Goal: Transaction & Acquisition: Purchase product/service

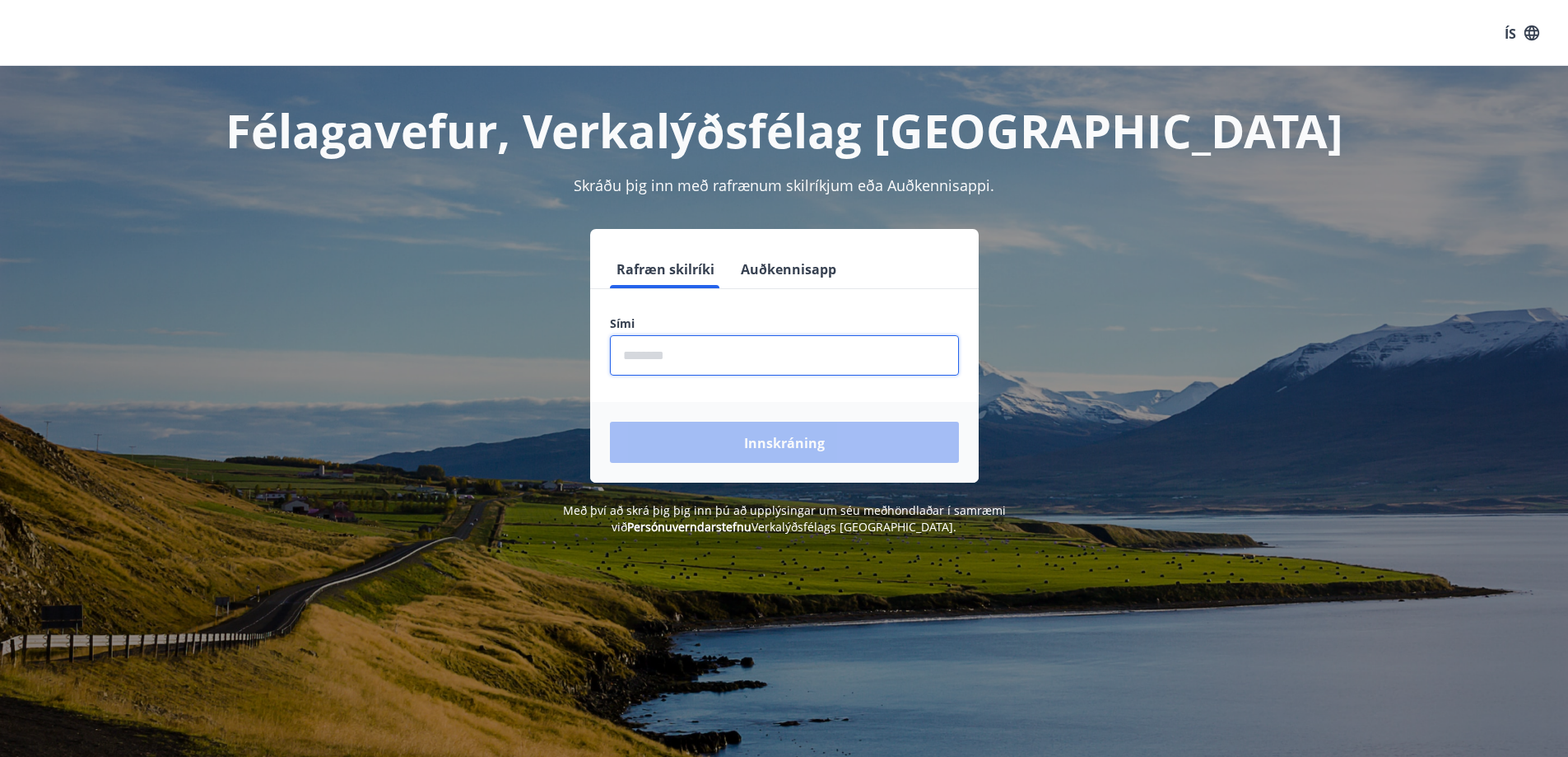
click at [709, 363] on input "phone" at bounding box center [784, 355] width 349 height 40
type input "********"
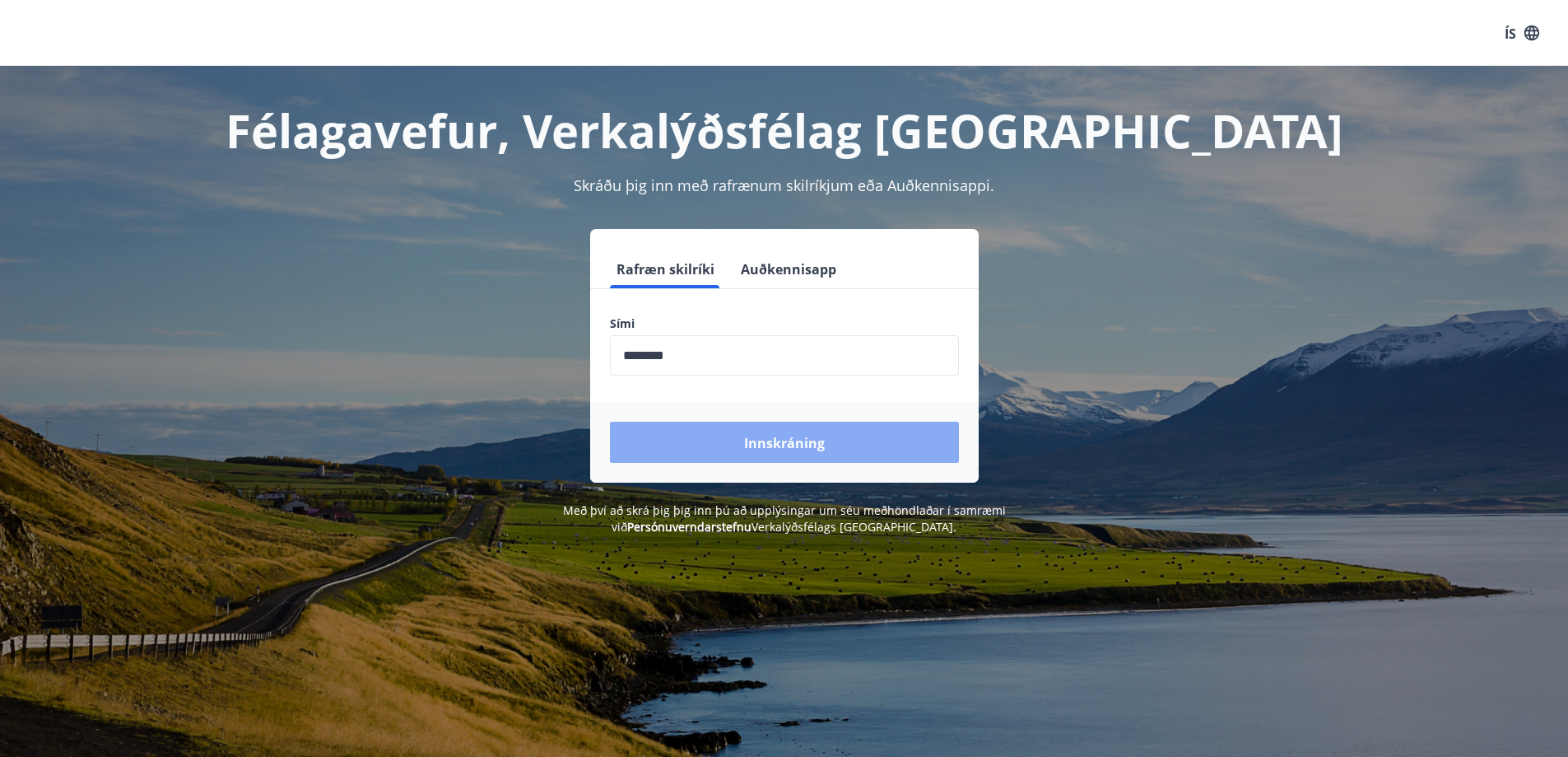
click at [739, 433] on button "Innskráning" at bounding box center [784, 442] width 349 height 41
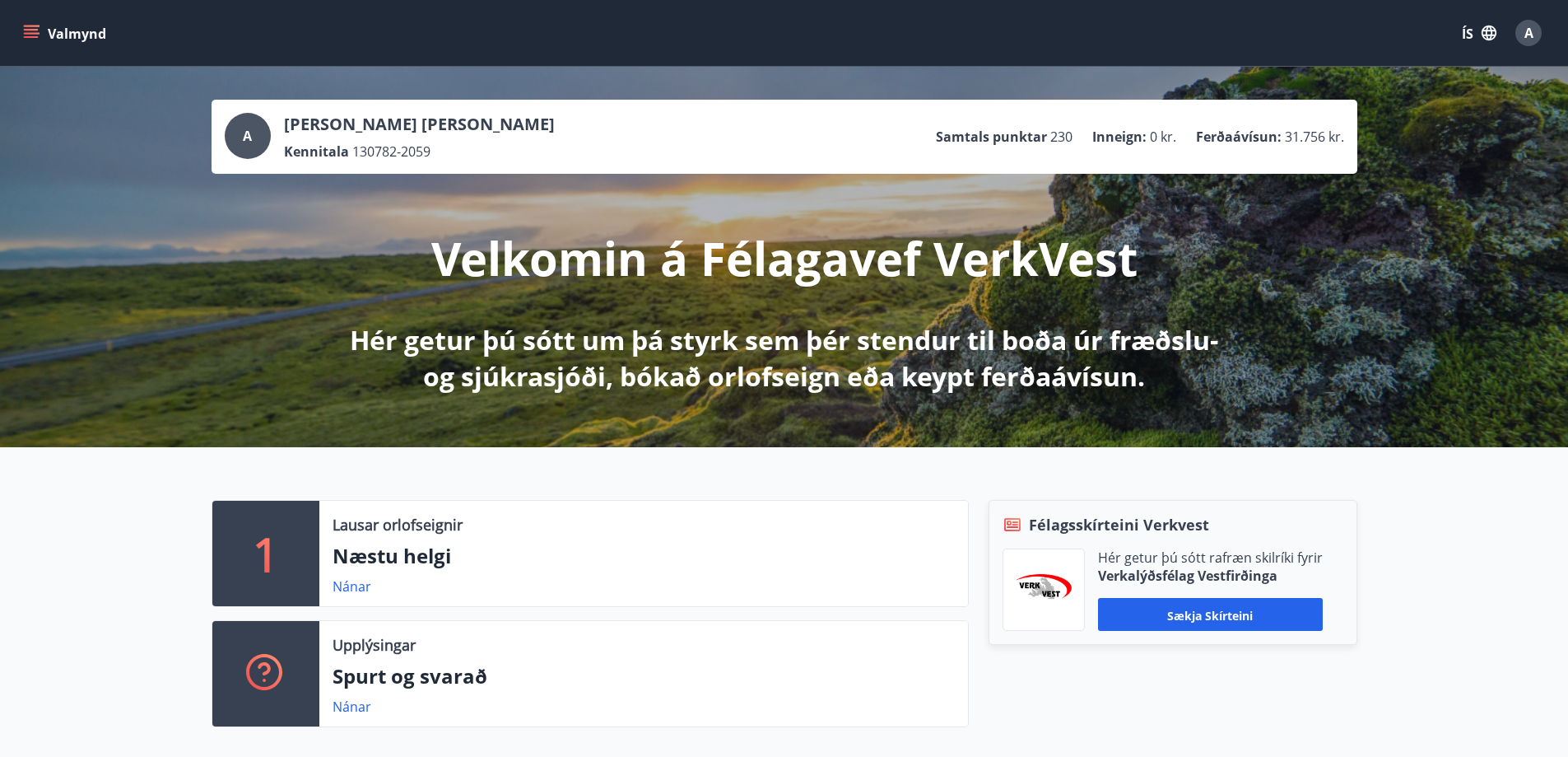
click at [29, 29] on icon "matseðill" at bounding box center [31, 29] width 15 height 2
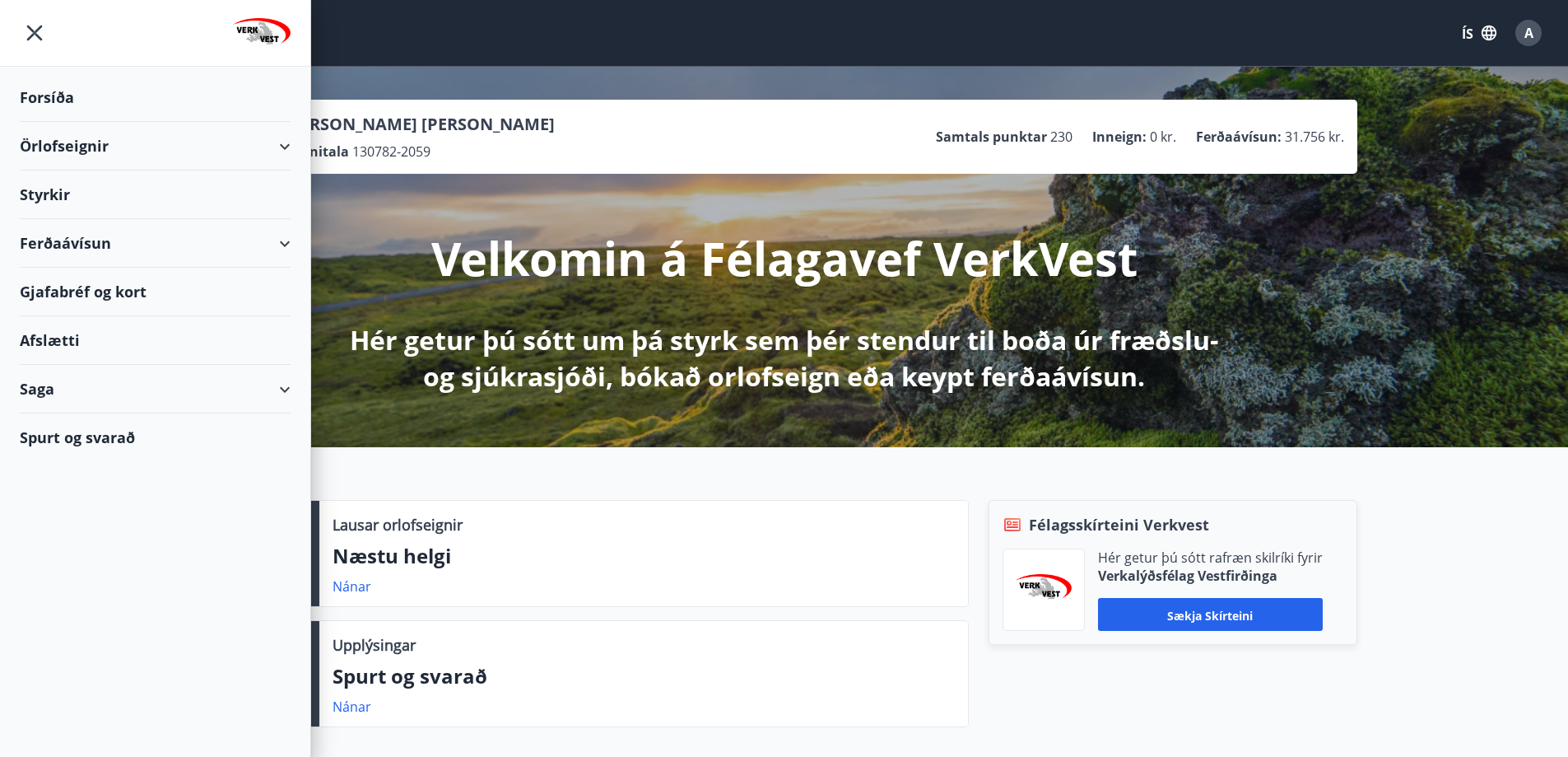
click at [69, 247] on font "Ferðaávísun" at bounding box center [64, 242] width 91 height 19
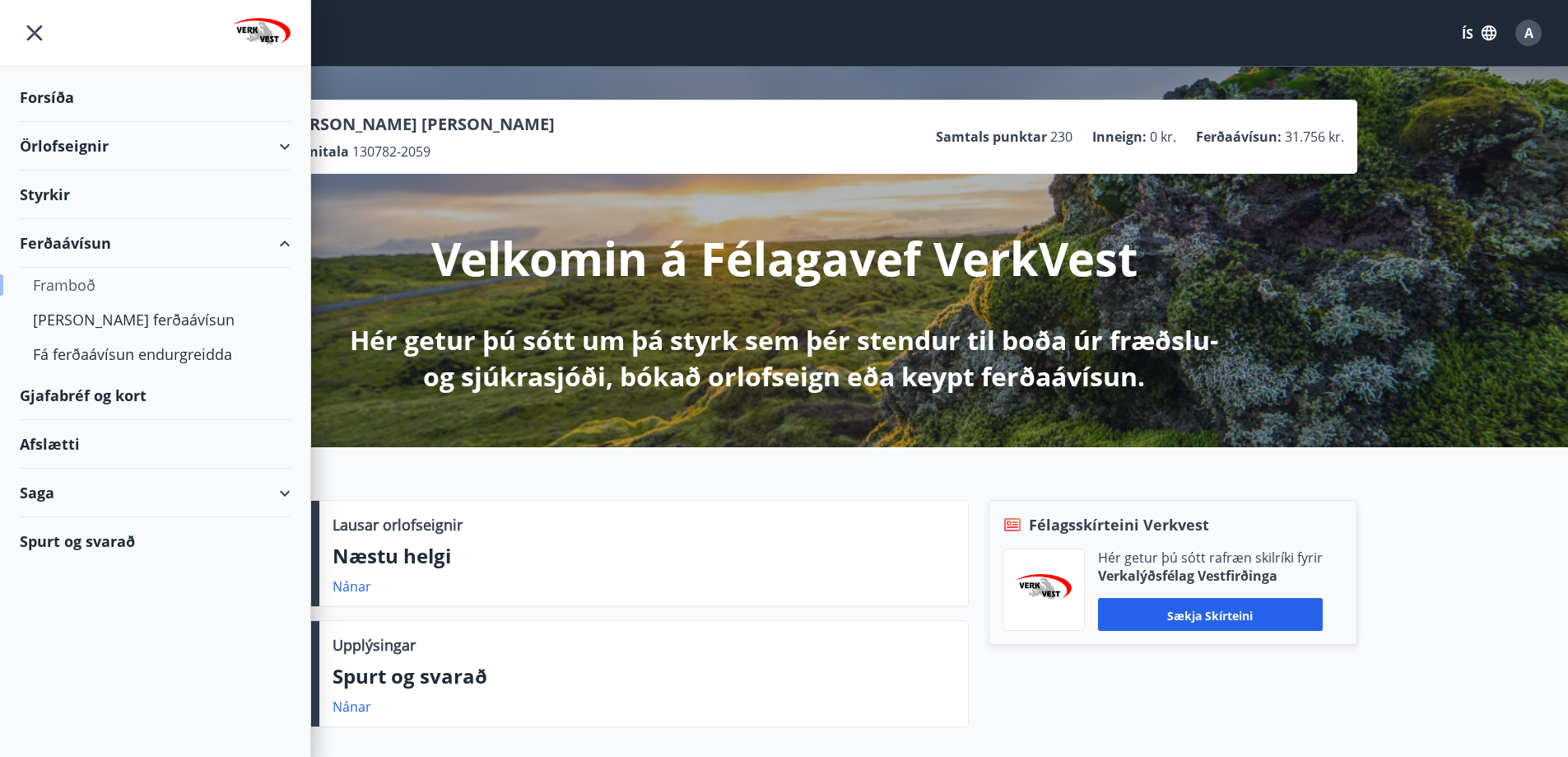
click at [67, 280] on font "Framboð" at bounding box center [64, 284] width 63 height 19
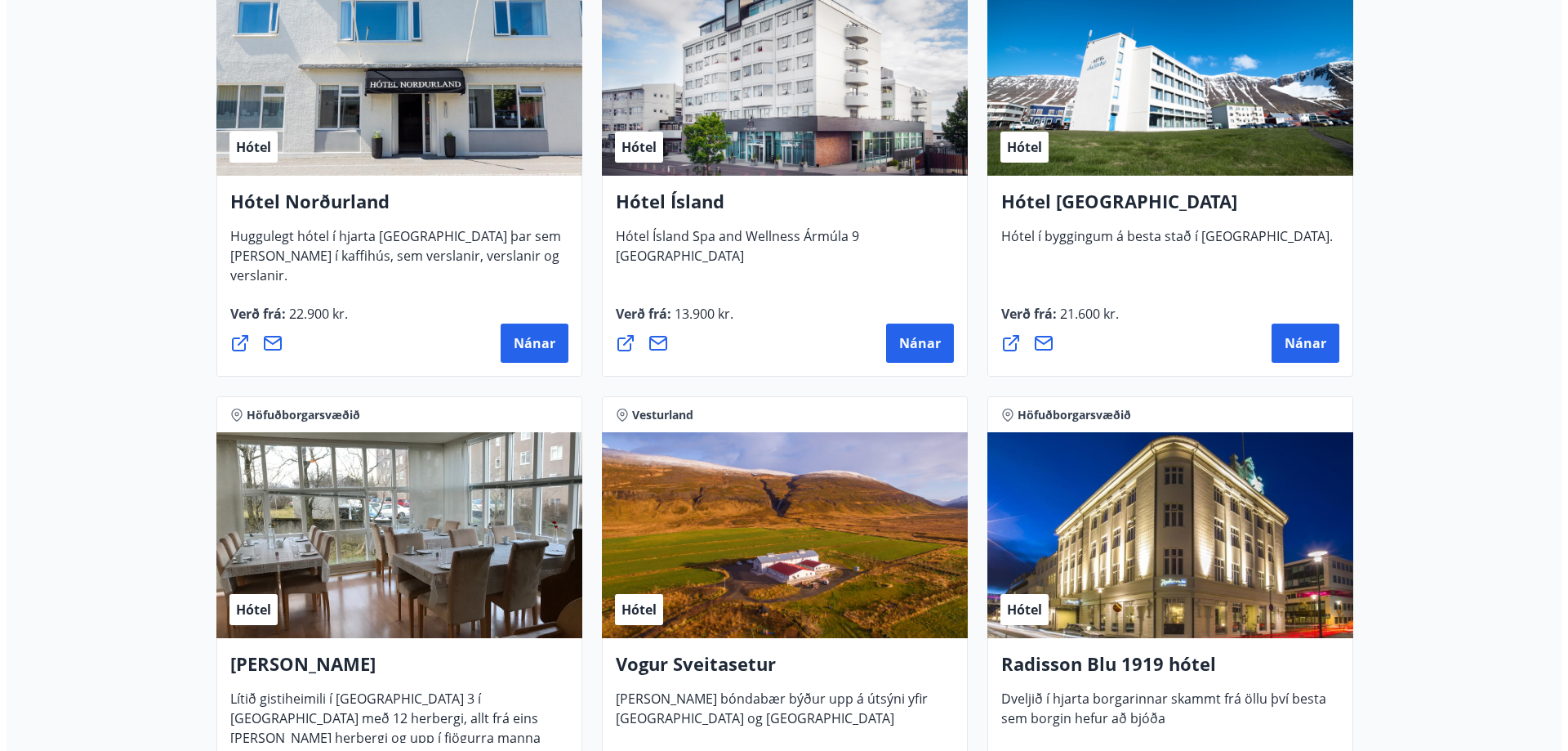
scroll to position [2777, 0]
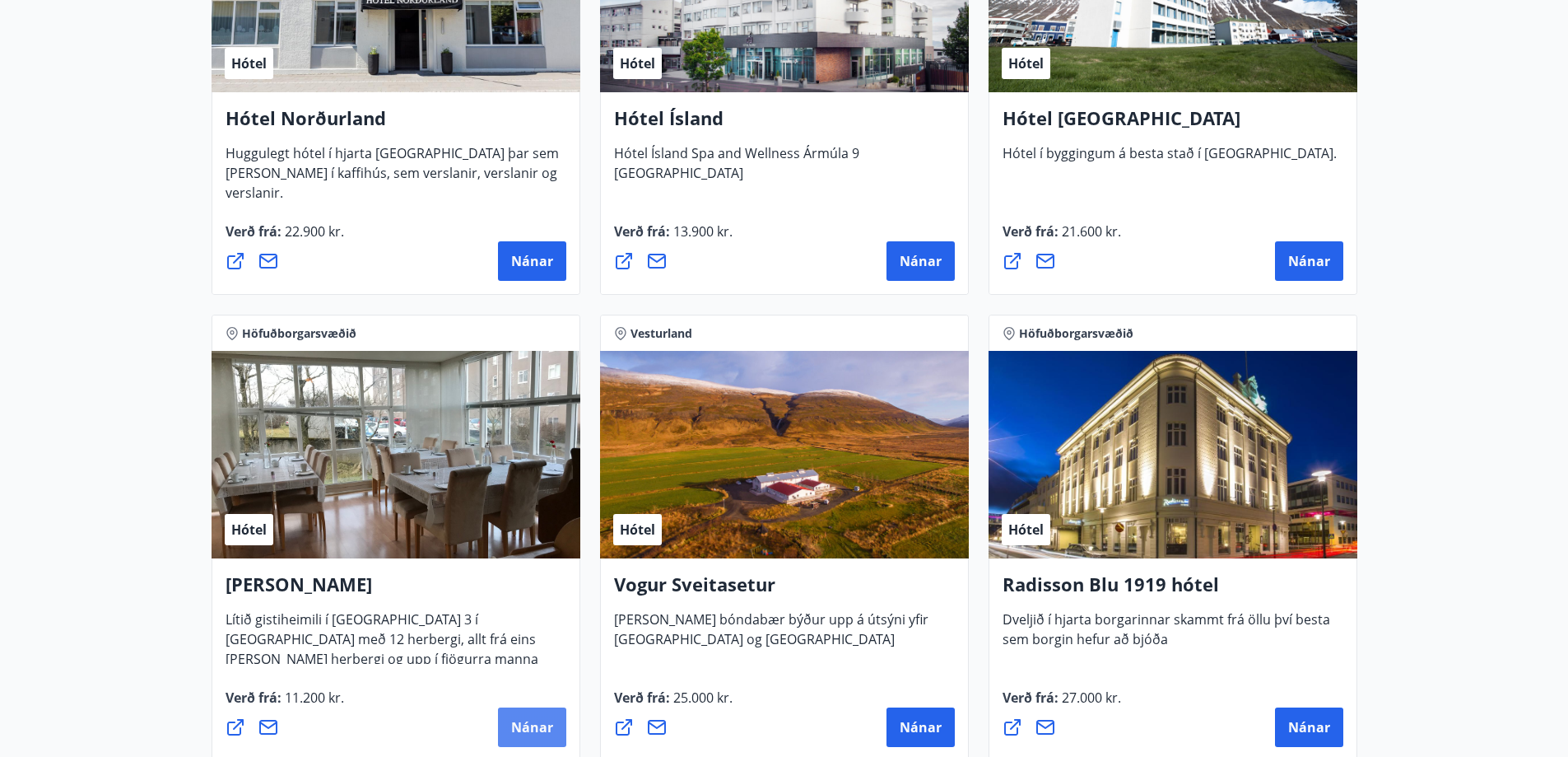
click at [532, 727] on font "Nánar" at bounding box center [532, 727] width 42 height 18
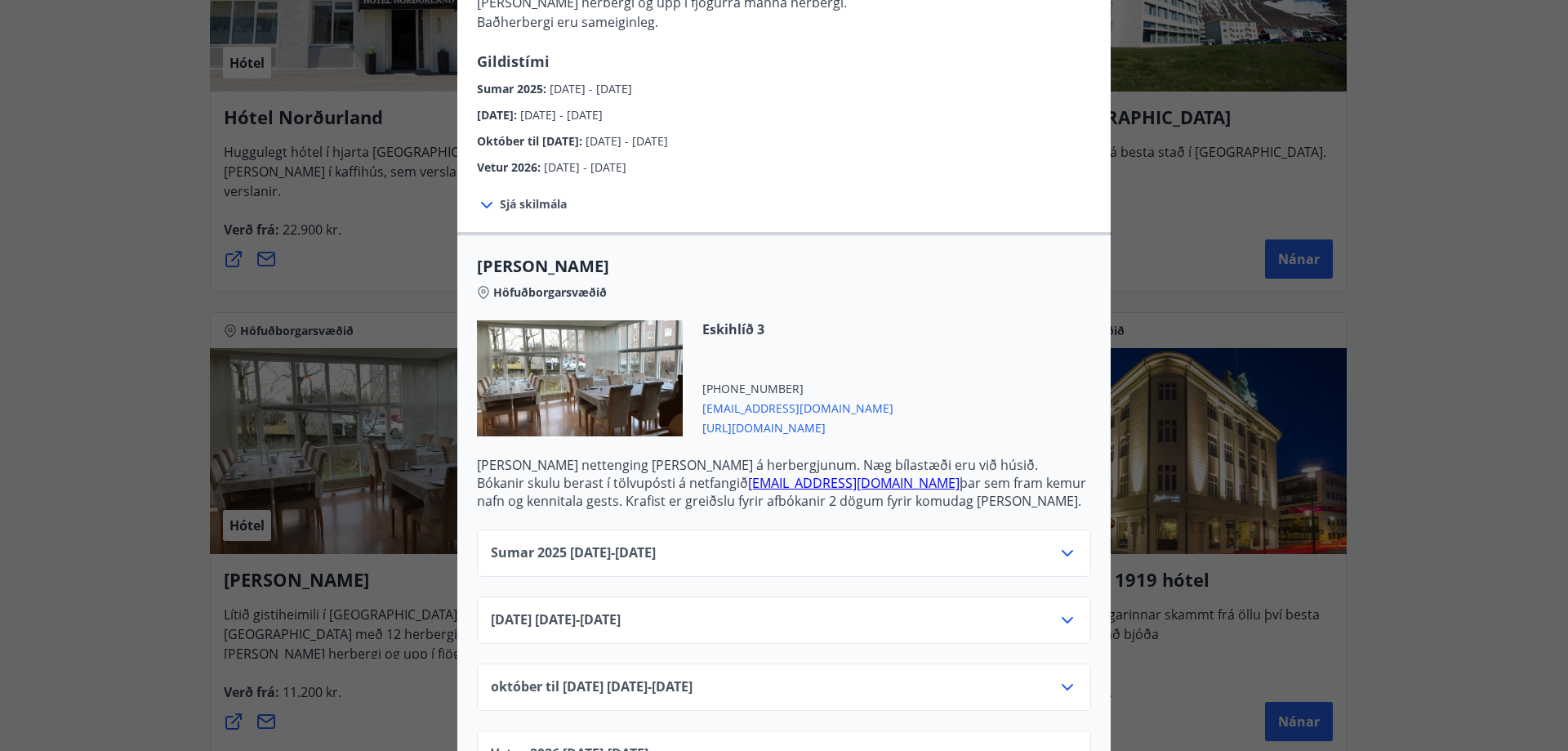
scroll to position [297, 0]
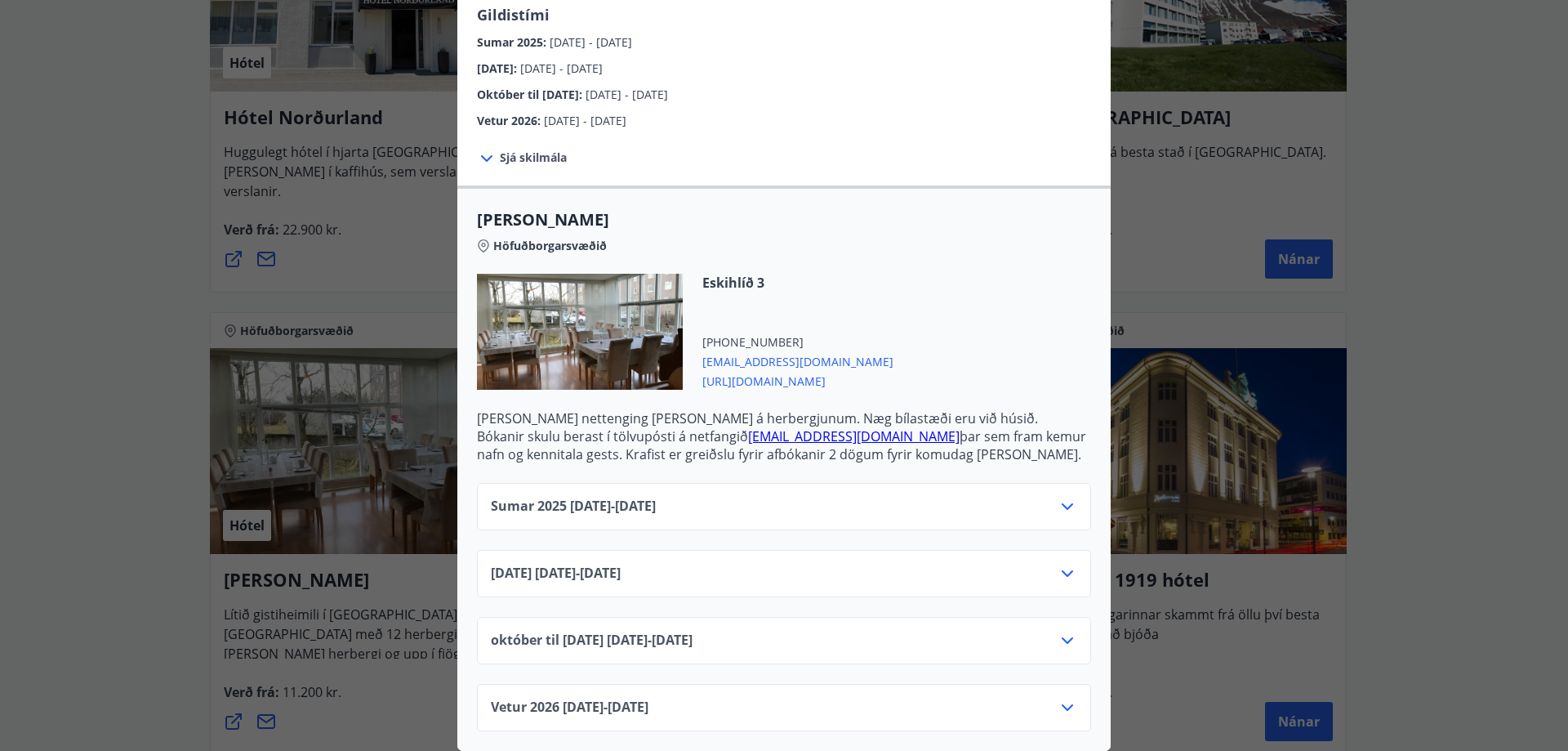
click at [807, 496] on div "Sumar 2025 01.06.25 - 31.08.25" at bounding box center [784, 513] width 587 height 33
click at [1062, 496] on icon at bounding box center [1066, 506] width 19 height 19
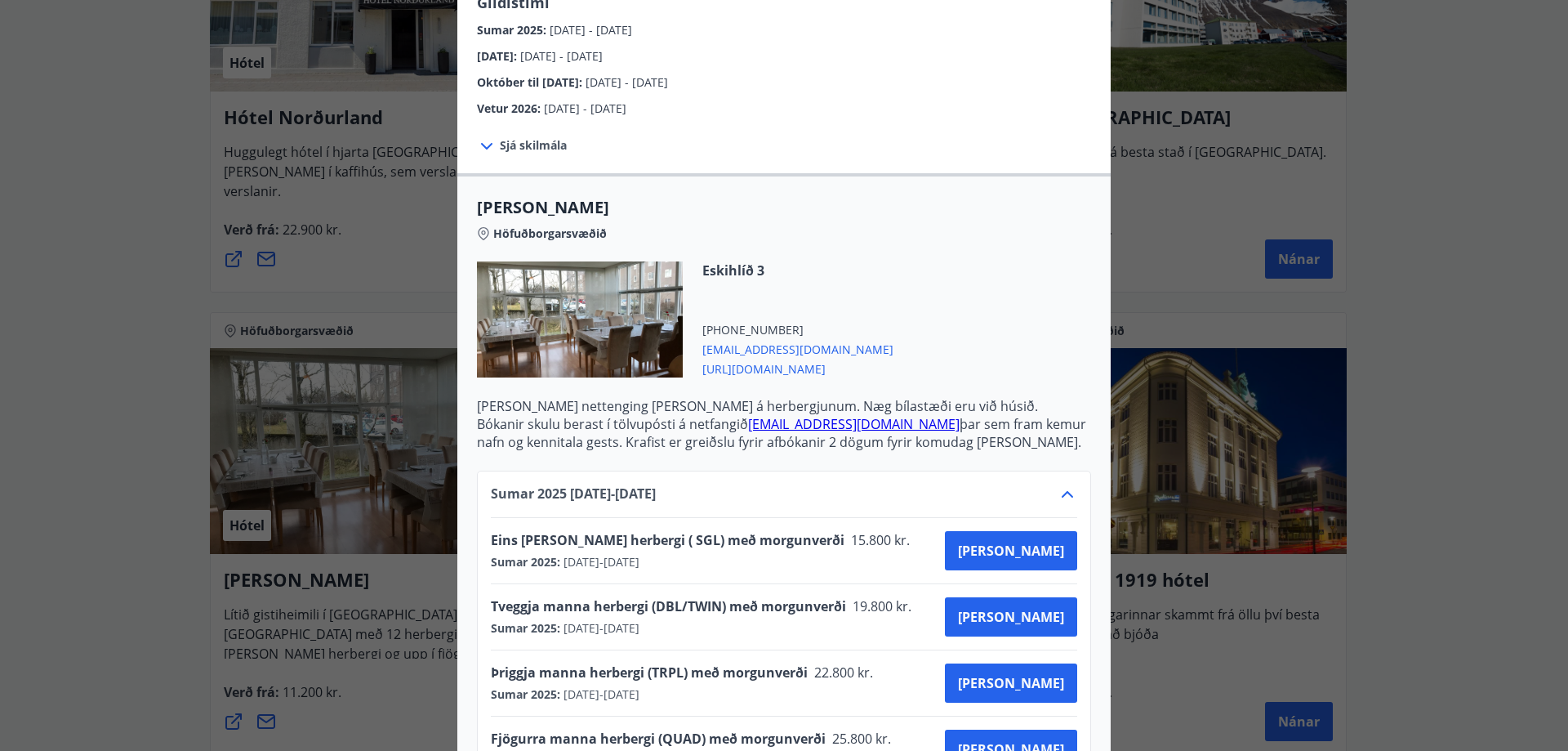
click at [573, 619] on div "Tveggja manna herbergi (DBL/TWIN) með morgunverði 19.800 kr." at bounding box center [706, 608] width 431 height 23
click at [1052, 611] on font "Kaupa" at bounding box center [1011, 617] width 106 height 18
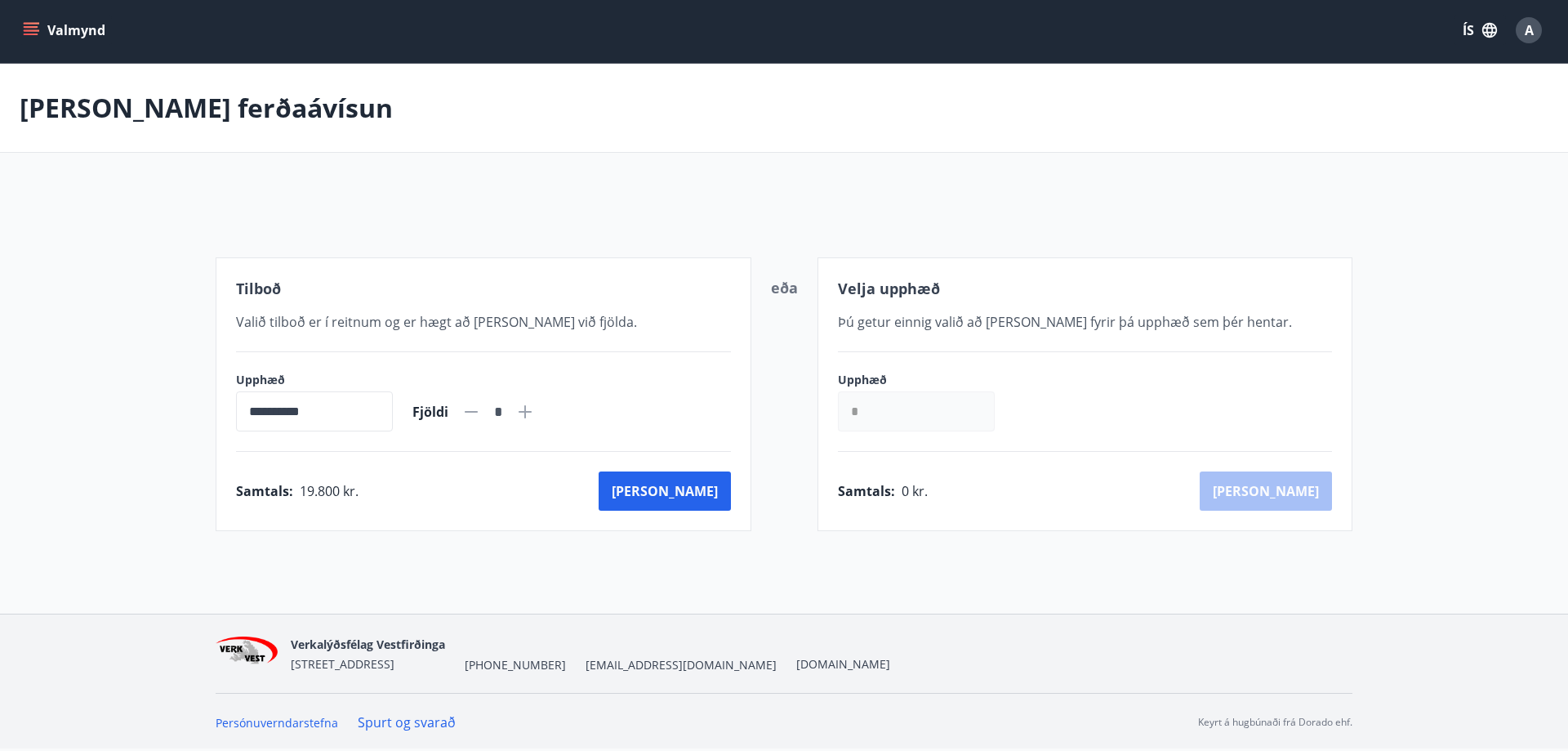
scroll to position [3, 0]
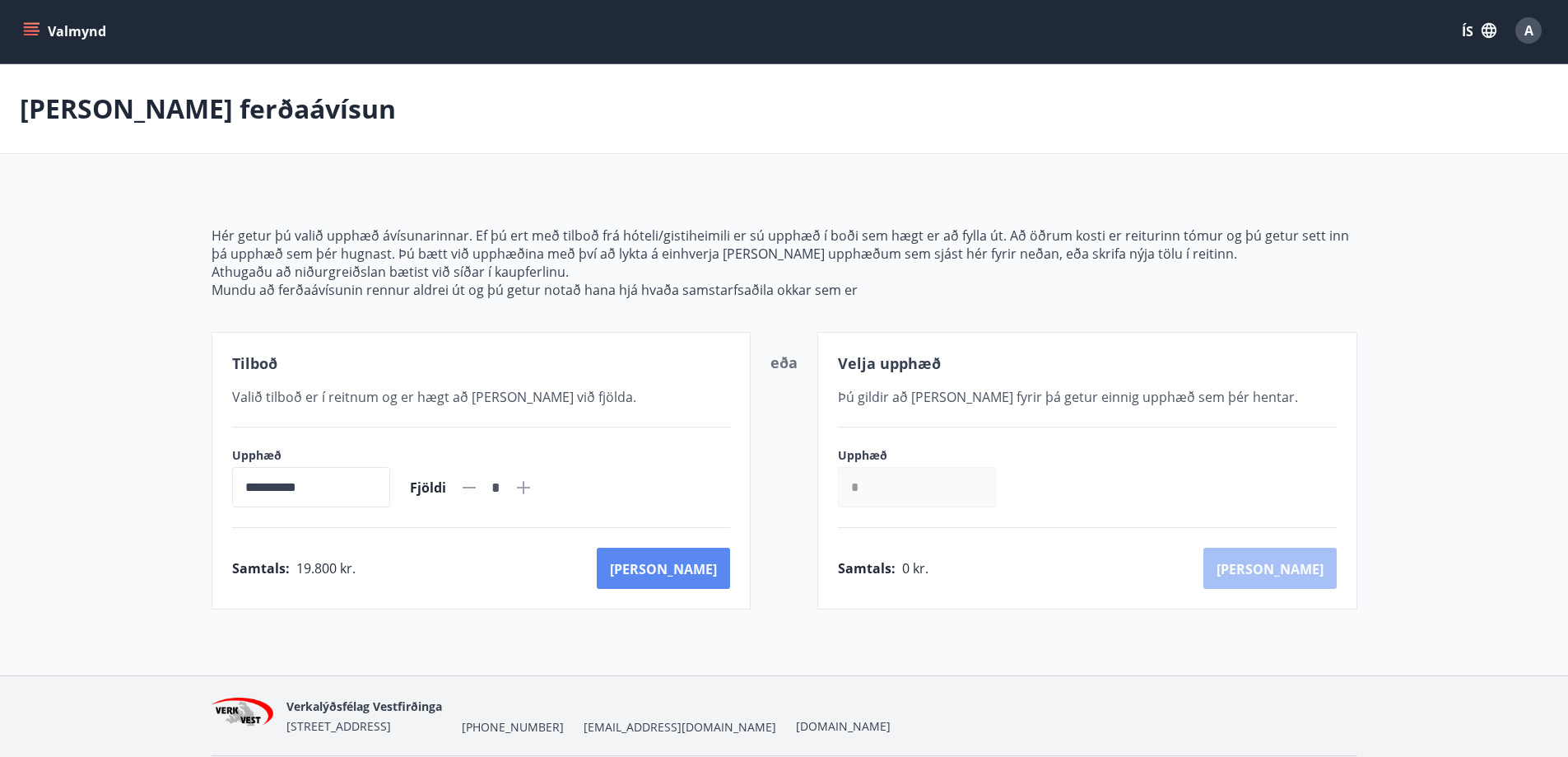
click at [691, 568] on font "Kaup" at bounding box center [663, 569] width 107 height 18
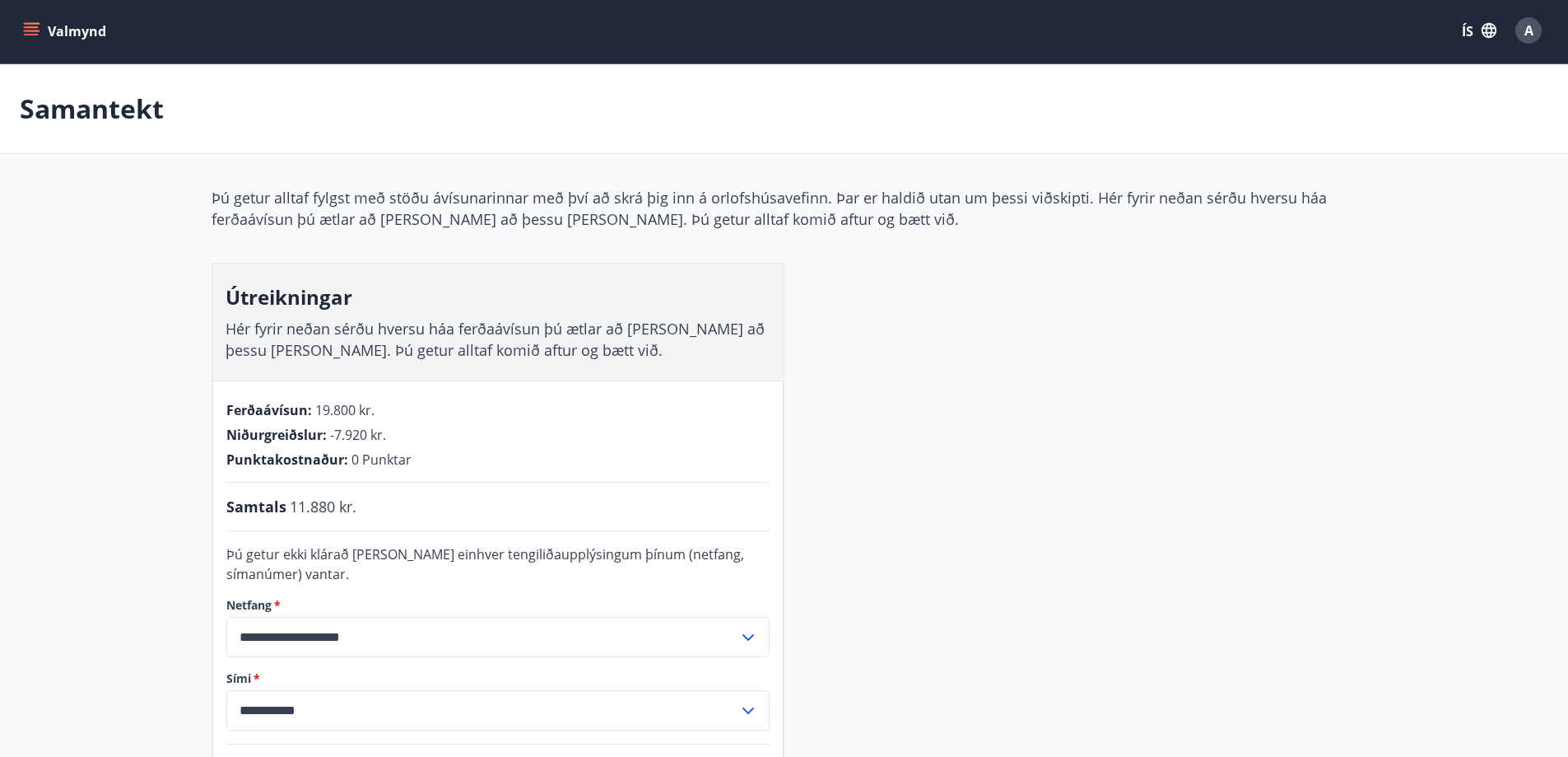
click at [30, 25] on icon "matseðill" at bounding box center [31, 30] width 17 height 17
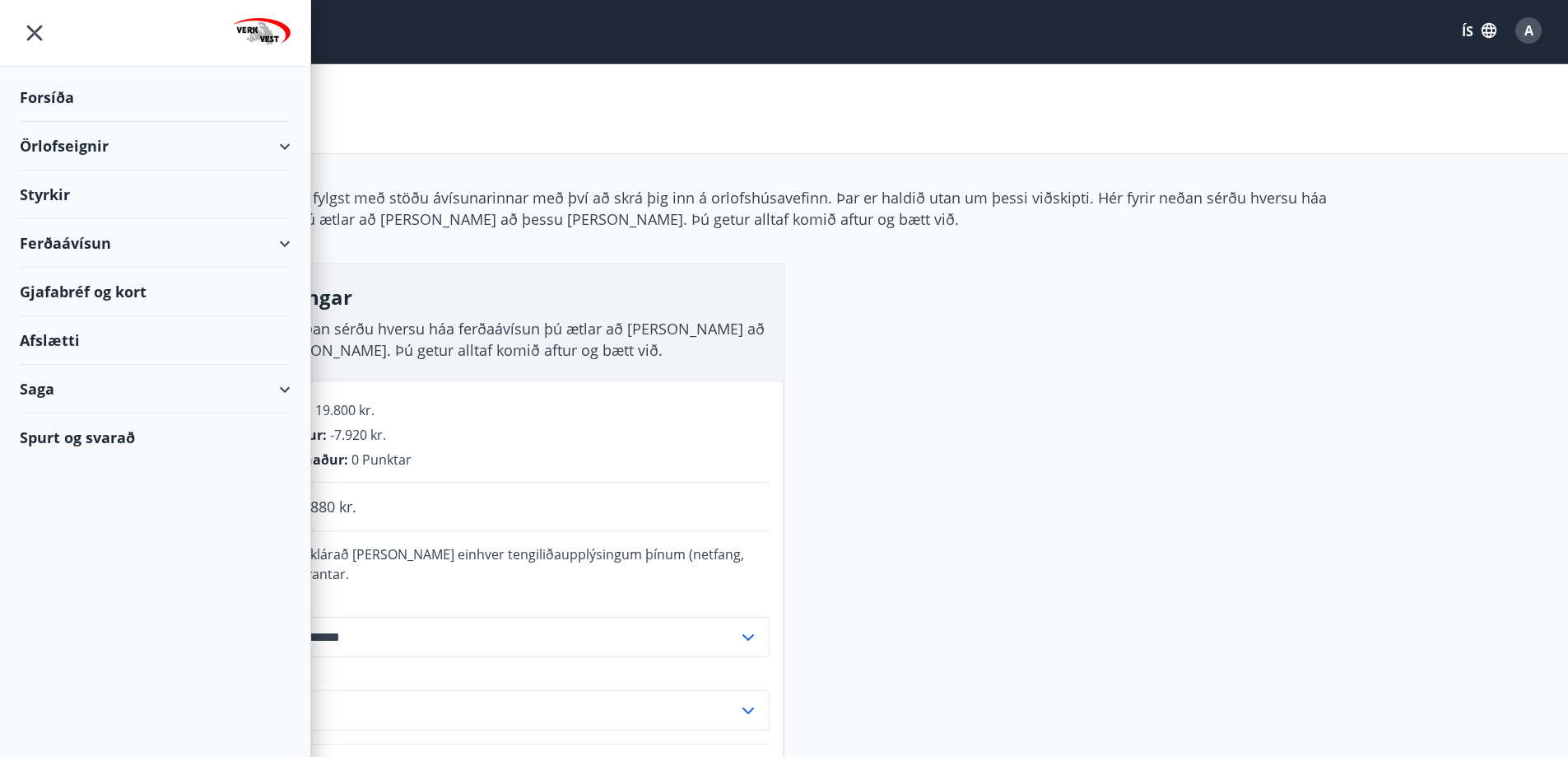
click at [60, 242] on font "Ferðaávísun" at bounding box center [64, 242] width 91 height 19
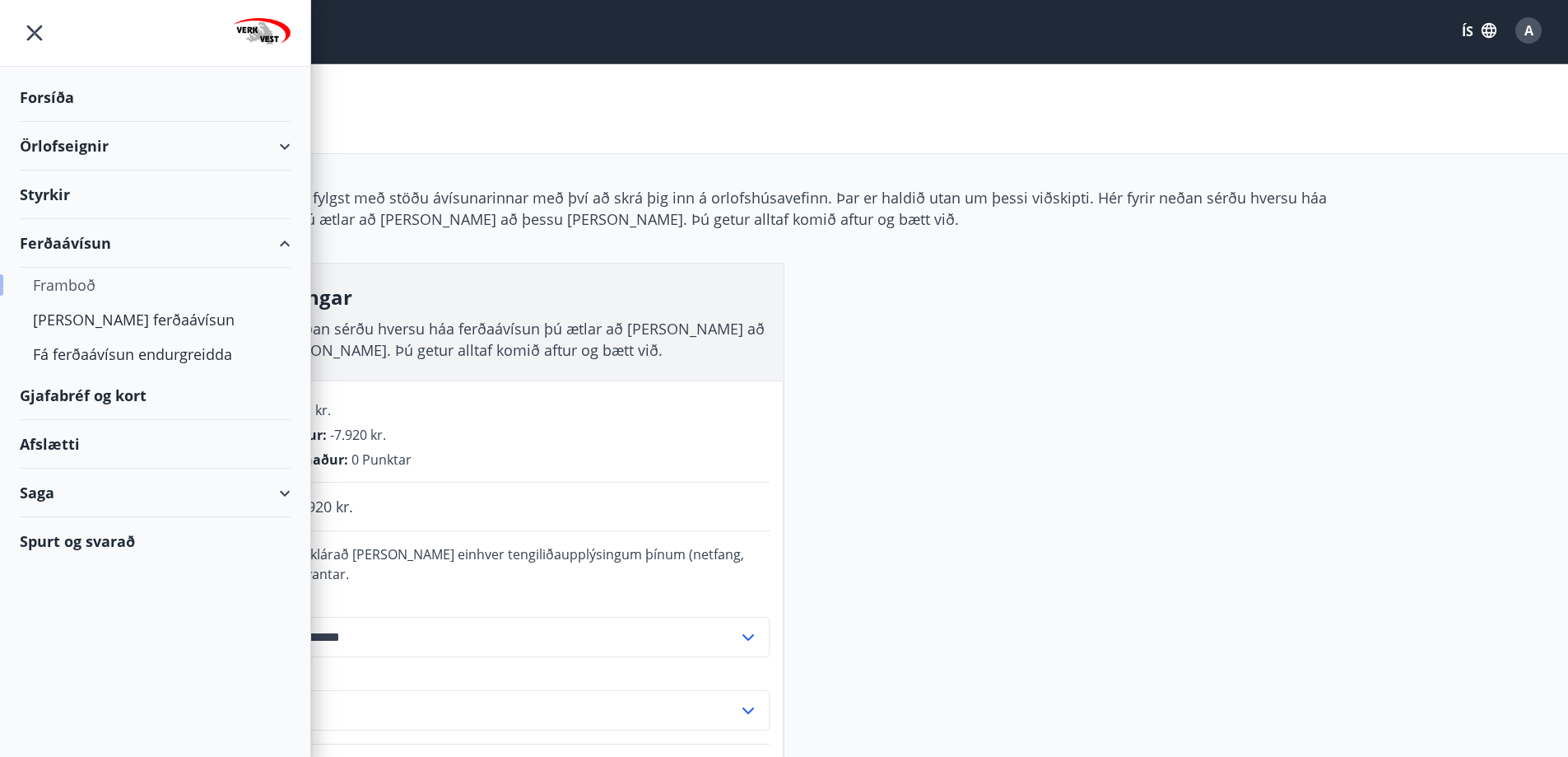
click at [60, 288] on font "Framboð" at bounding box center [64, 284] width 63 height 19
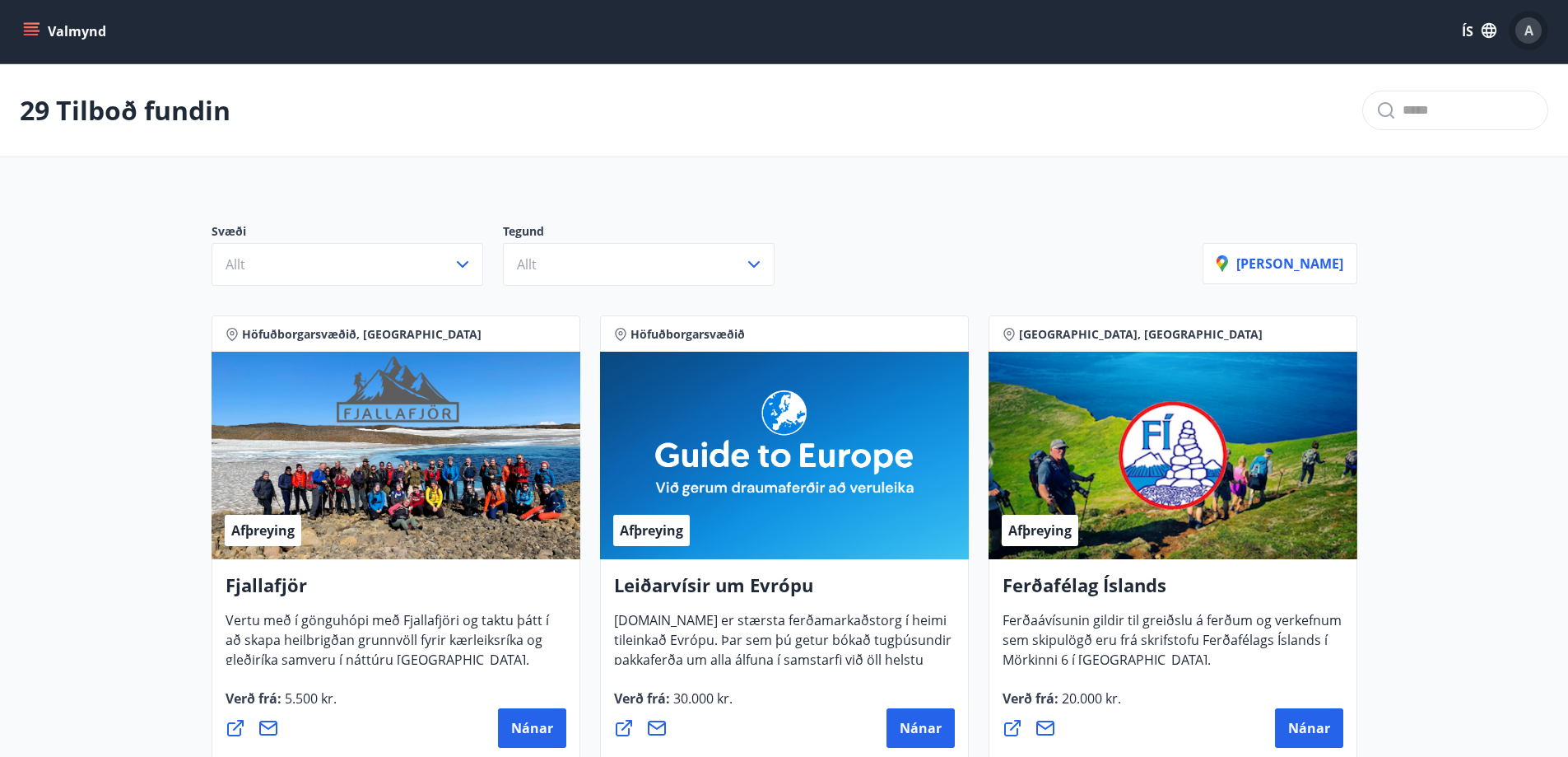
click at [1532, 29] on font "A" at bounding box center [1529, 30] width 9 height 18
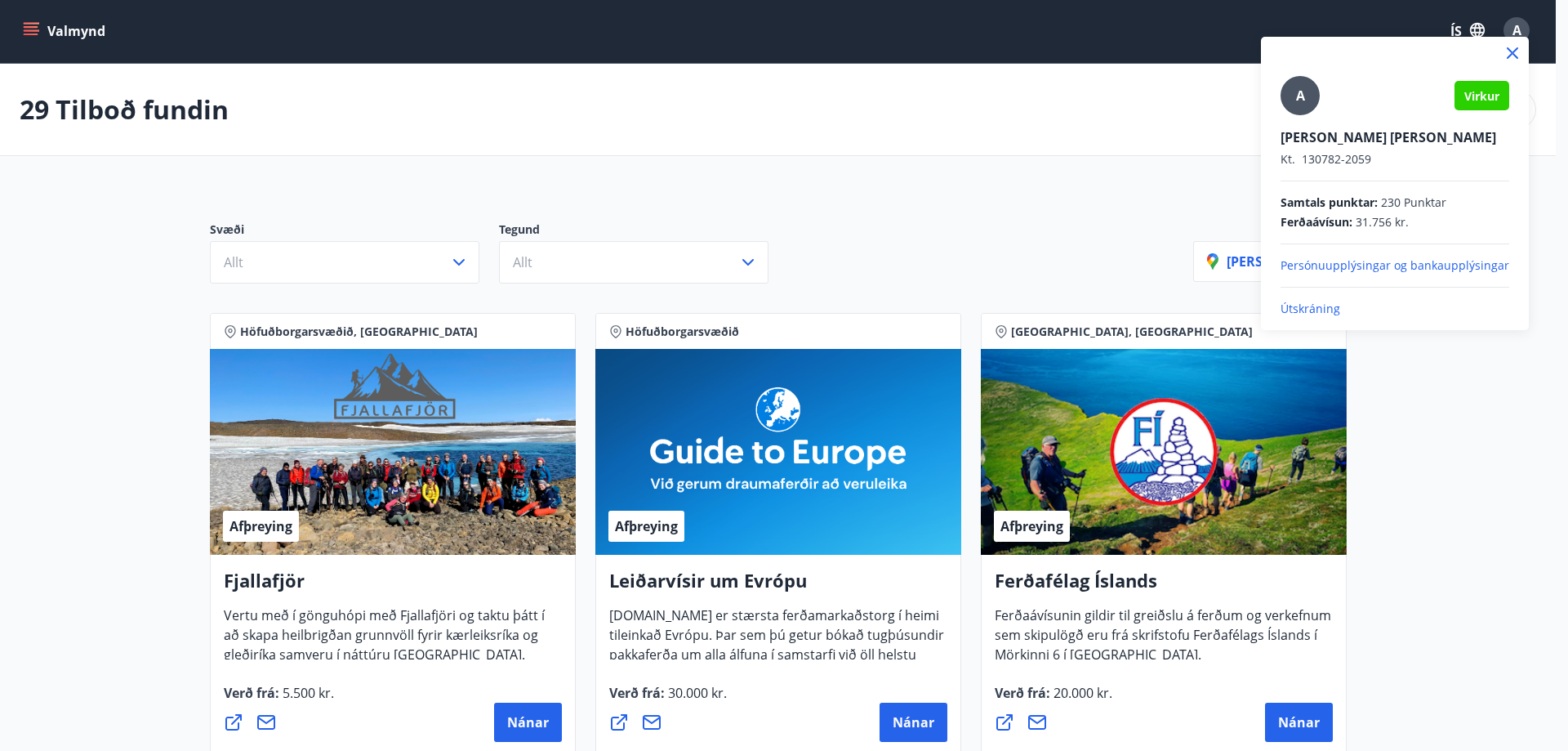
click at [1314, 308] on font "Útskráning" at bounding box center [1309, 308] width 59 height 16
